Goal: Task Accomplishment & Management: Use online tool/utility

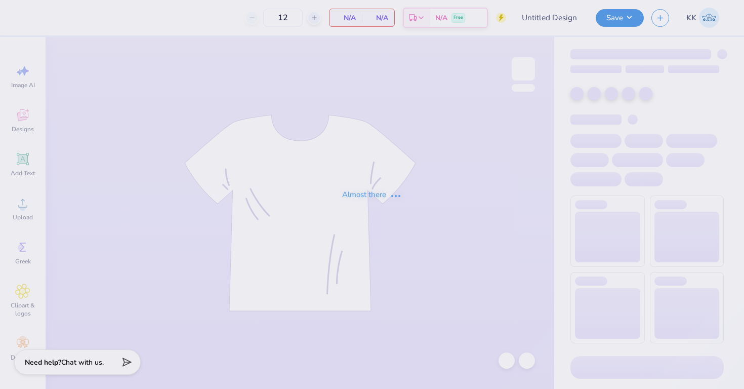
type input "SigEp PowderPuff"
type input "150"
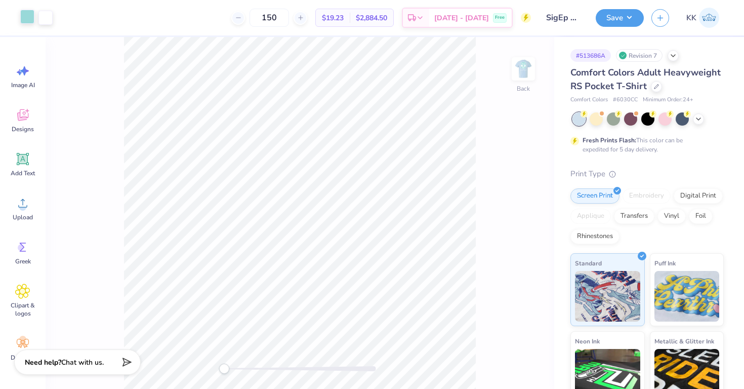
click at [26, 18] on div at bounding box center [27, 17] width 14 height 14
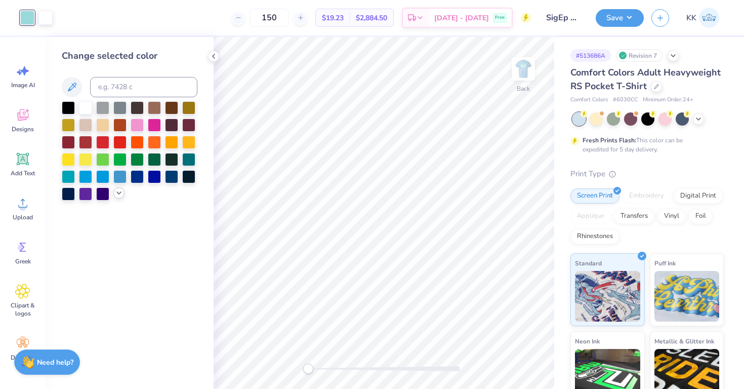
click at [123, 192] on div at bounding box center [118, 192] width 11 height 11
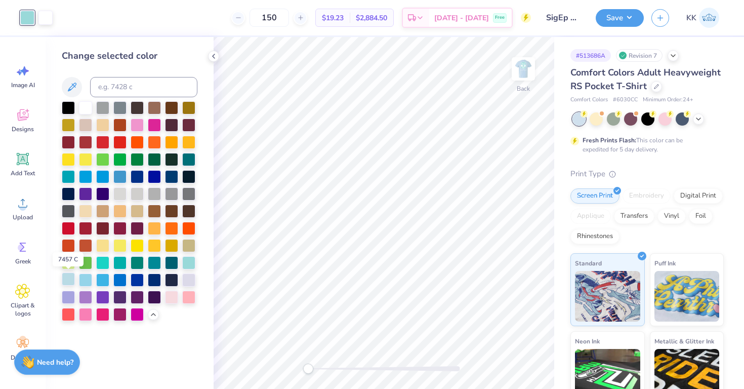
click at [69, 276] on div at bounding box center [68, 278] width 13 height 13
click at [525, 54] on img at bounding box center [523, 69] width 40 height 40
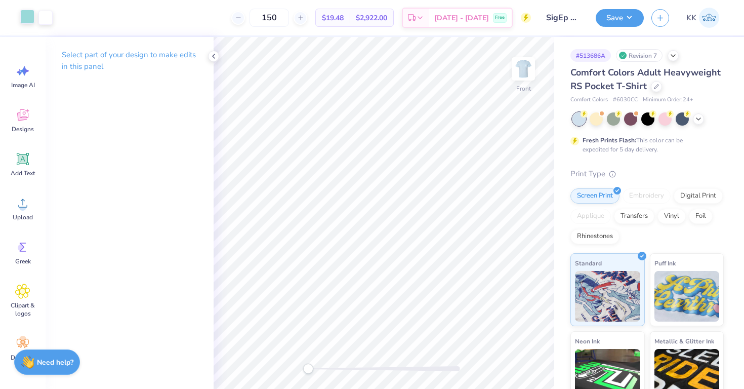
click at [30, 15] on div at bounding box center [27, 17] width 14 height 14
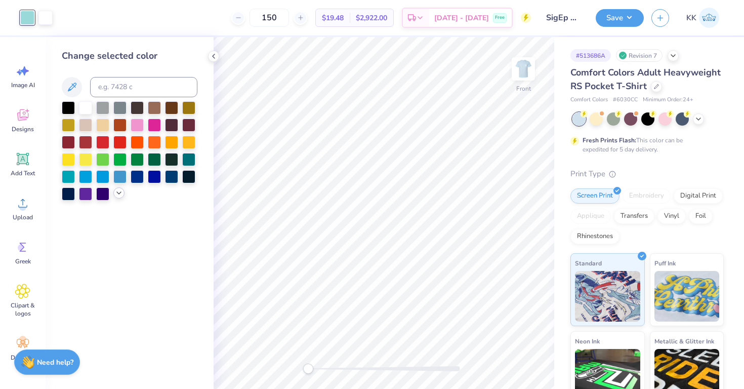
click at [119, 197] on div at bounding box center [118, 192] width 11 height 11
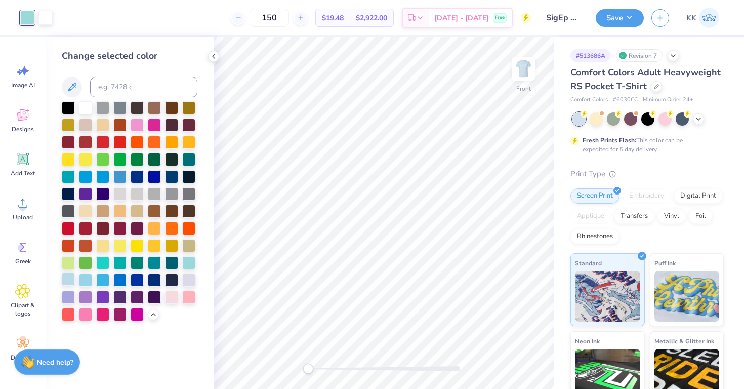
click at [69, 277] on div at bounding box center [68, 278] width 13 height 13
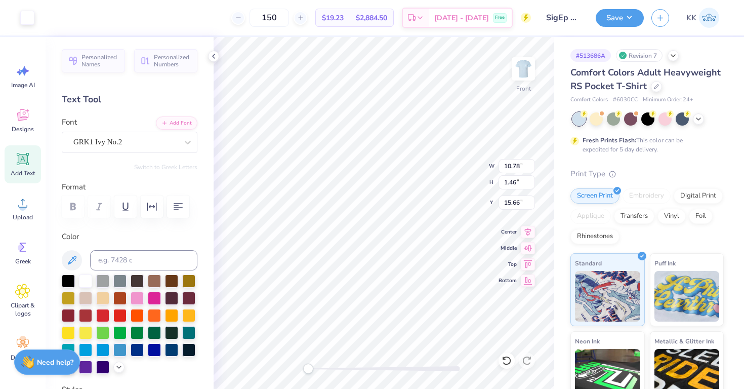
type input "10.78"
type input "1.46"
type input "15.65"
type input "6.41"
type input "2.41"
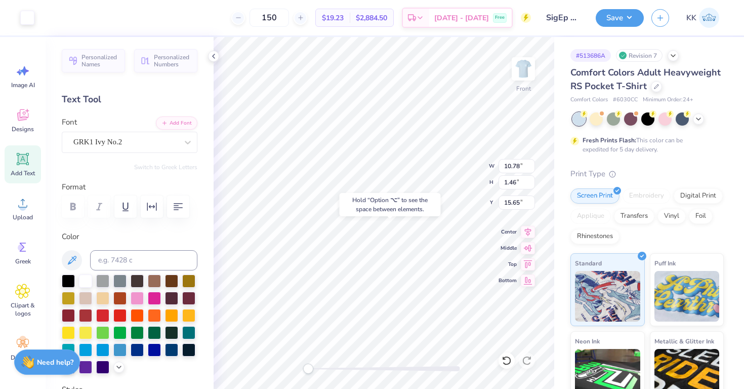
type input "5.01"
click at [502, 362] on icon at bounding box center [506, 360] width 10 height 10
type input "8.66"
type input "13.88"
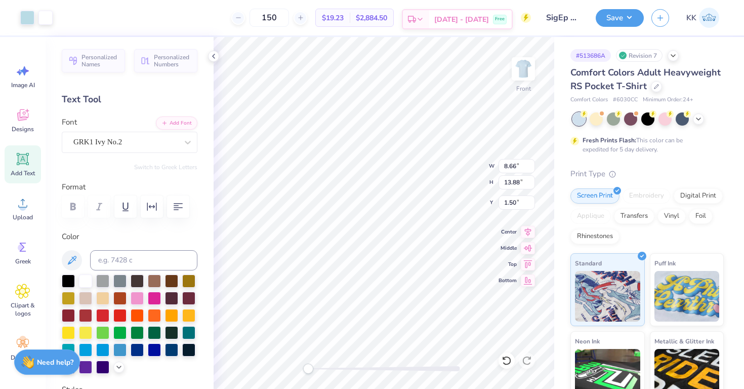
type input "9.29"
type input "14.89"
click at [506, 364] on icon at bounding box center [506, 360] width 9 height 9
type input "8.66"
type input "13.88"
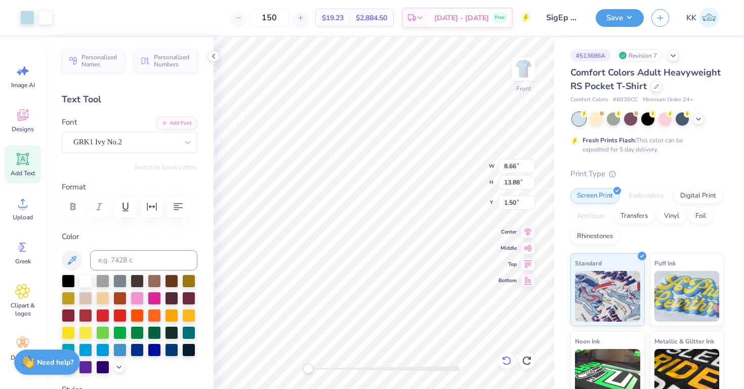
type input "9.58"
type input "15.35"
type input "1.51"
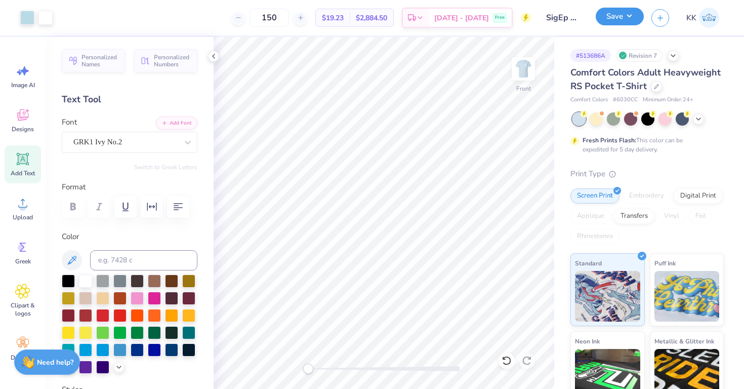
click at [631, 15] on button "Save" at bounding box center [620, 17] width 48 height 18
click at [519, 72] on img at bounding box center [523, 69] width 40 height 40
click at [607, 14] on button "Save" at bounding box center [620, 17] width 48 height 18
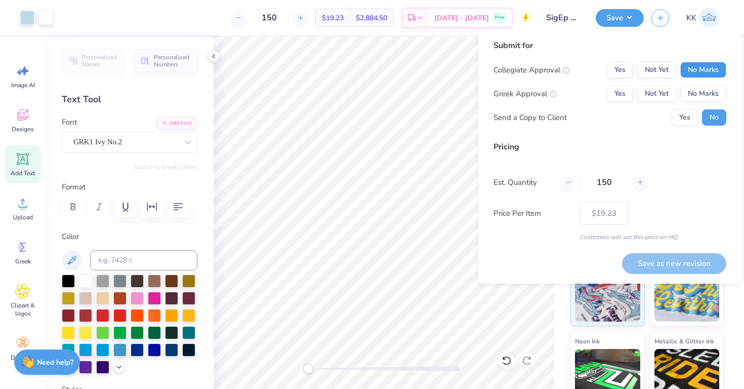
click at [683, 66] on button "No Marks" at bounding box center [703, 70] width 46 height 16
click at [644, 95] on button "Not Yet" at bounding box center [656, 94] width 39 height 16
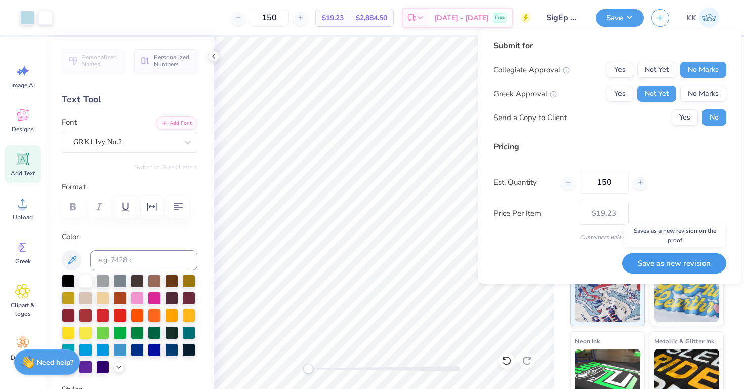
click at [652, 264] on button "Save as new revision" at bounding box center [674, 263] width 104 height 21
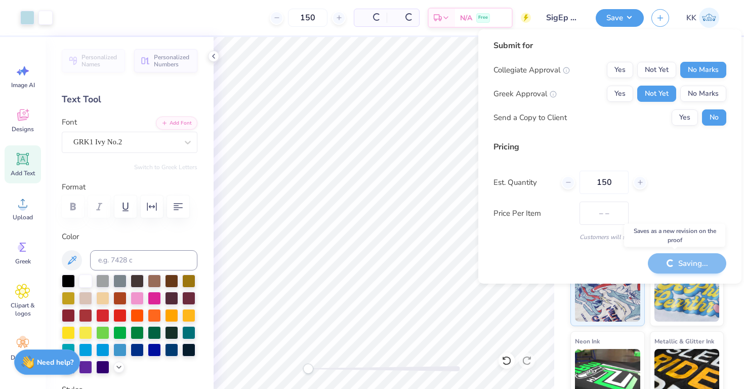
type input "$19.23"
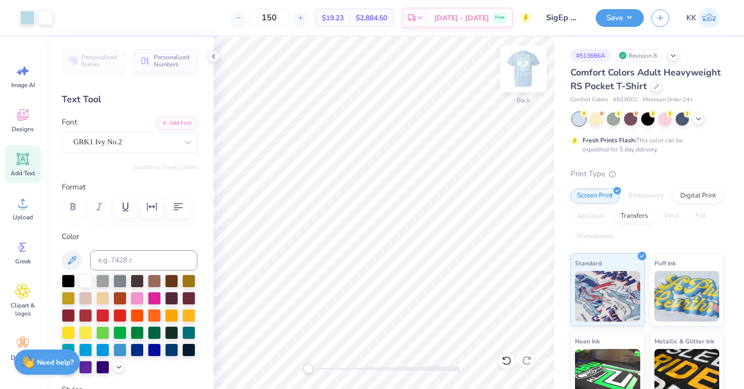
click at [527, 71] on img at bounding box center [523, 69] width 40 height 40
click at [28, 17] on div at bounding box center [27, 17] width 14 height 14
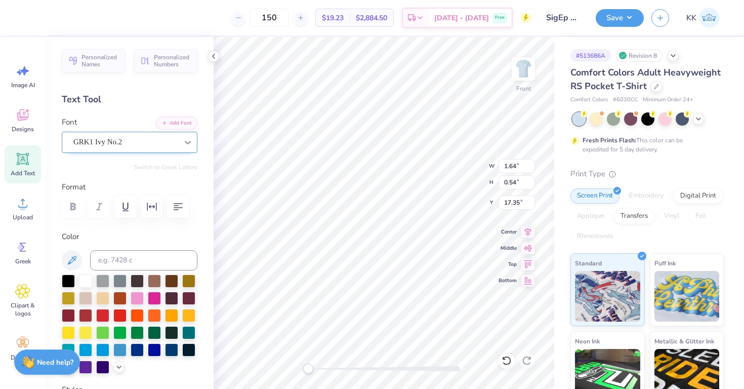
click at [180, 143] on div at bounding box center [188, 142] width 18 height 18
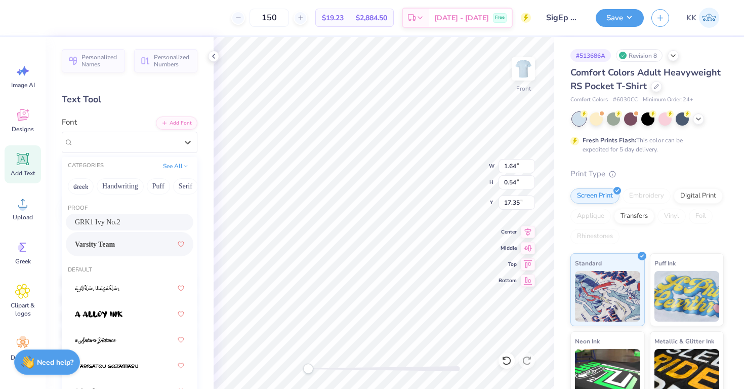
click at [144, 240] on div "Varsity Team" at bounding box center [129, 244] width 109 height 18
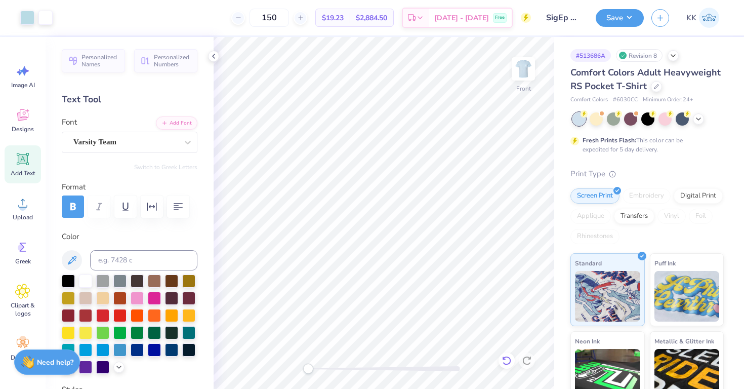
click at [500, 354] on div at bounding box center [506, 360] width 16 height 16
click at [27, 24] on div at bounding box center [27, 17] width 14 height 14
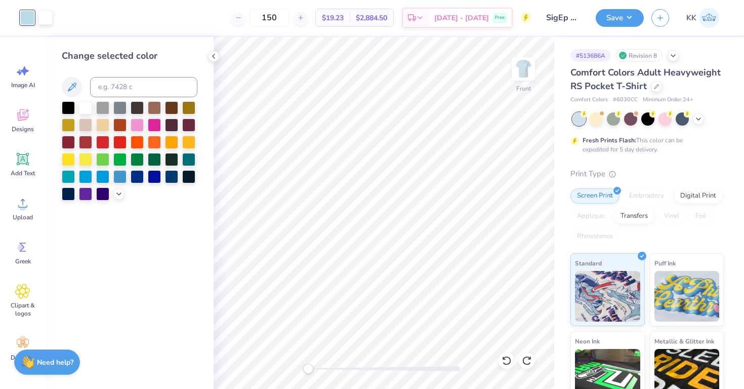
click at [68, 75] on div "Change selected color" at bounding box center [130, 124] width 136 height 151
click at [68, 81] on icon at bounding box center [72, 87] width 12 height 12
click at [75, 84] on icon at bounding box center [72, 86] width 9 height 9
click at [118, 194] on icon at bounding box center [119, 193] width 8 height 8
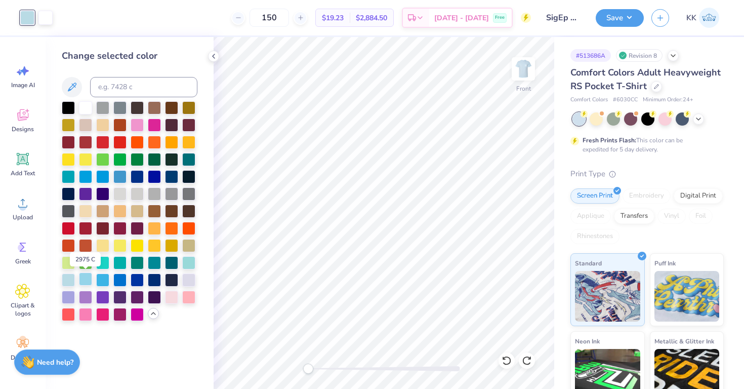
click at [82, 283] on div at bounding box center [85, 278] width 13 height 13
click at [188, 265] on div at bounding box center [188, 261] width 13 height 13
click at [106, 86] on input at bounding box center [143, 87] width 107 height 20
type input "4"
type input "7528"
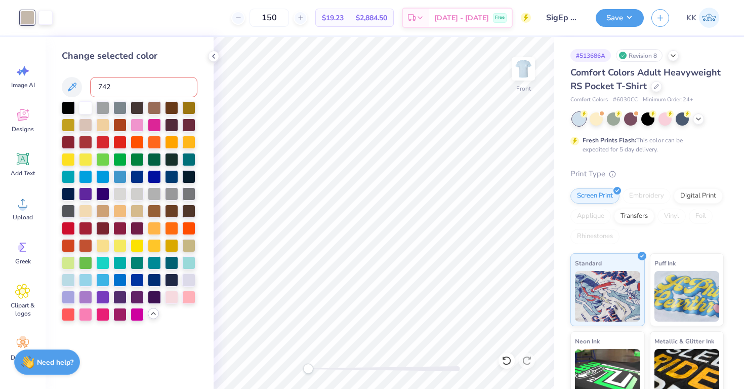
type input "7429"
type input "7492"
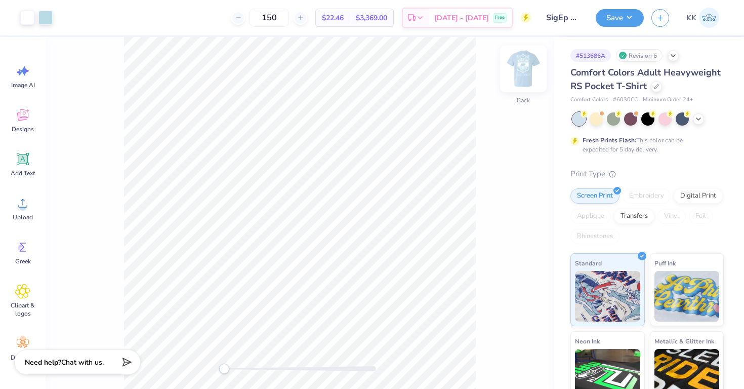
click at [522, 74] on img at bounding box center [523, 69] width 40 height 40
click at [506, 358] on icon at bounding box center [506, 360] width 10 height 10
